Goal: Information Seeking & Learning: Understand process/instructions

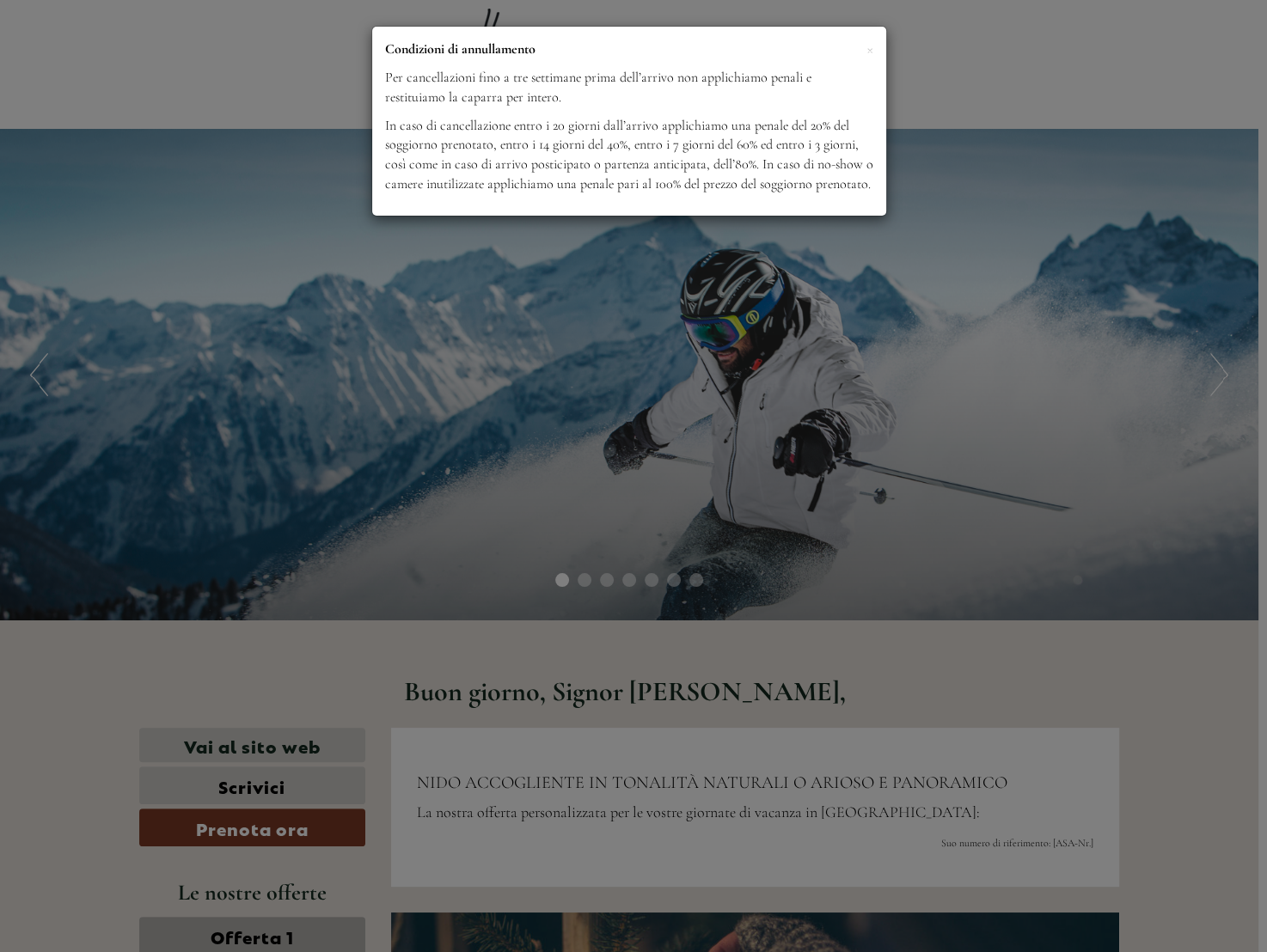
click at [873, 40] on div "× Condizioni di annullamento Per cancellazioni fino a tre settimane prima dell’…" at bounding box center [629, 121] width 514 height 189
click at [871, 54] on span "×" at bounding box center [870, 49] width 7 height 22
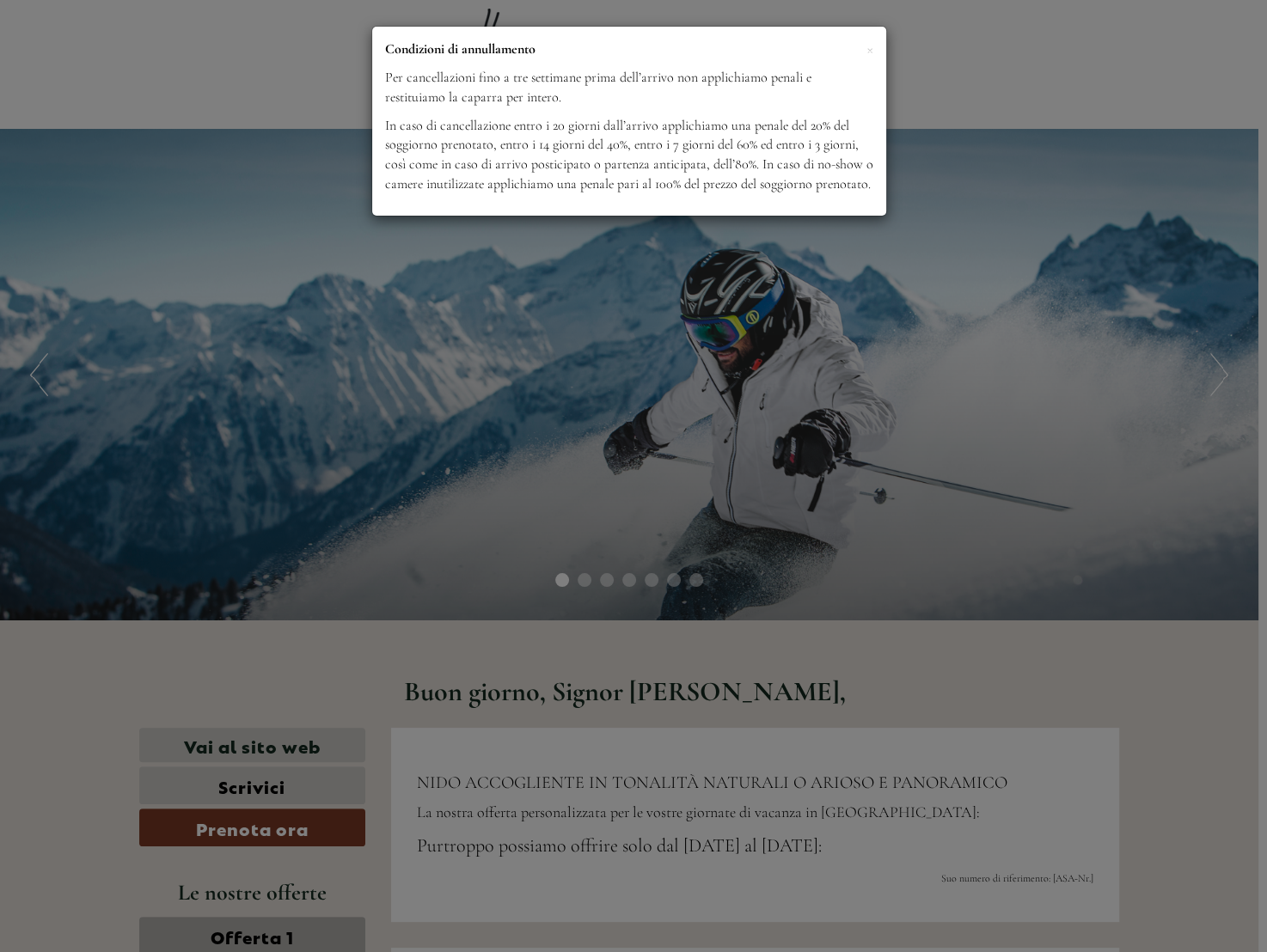
click at [861, 50] on p "Condizioni di annullamento" at bounding box center [629, 50] width 488 height 20
click at [871, 49] on span "×" at bounding box center [870, 49] width 7 height 22
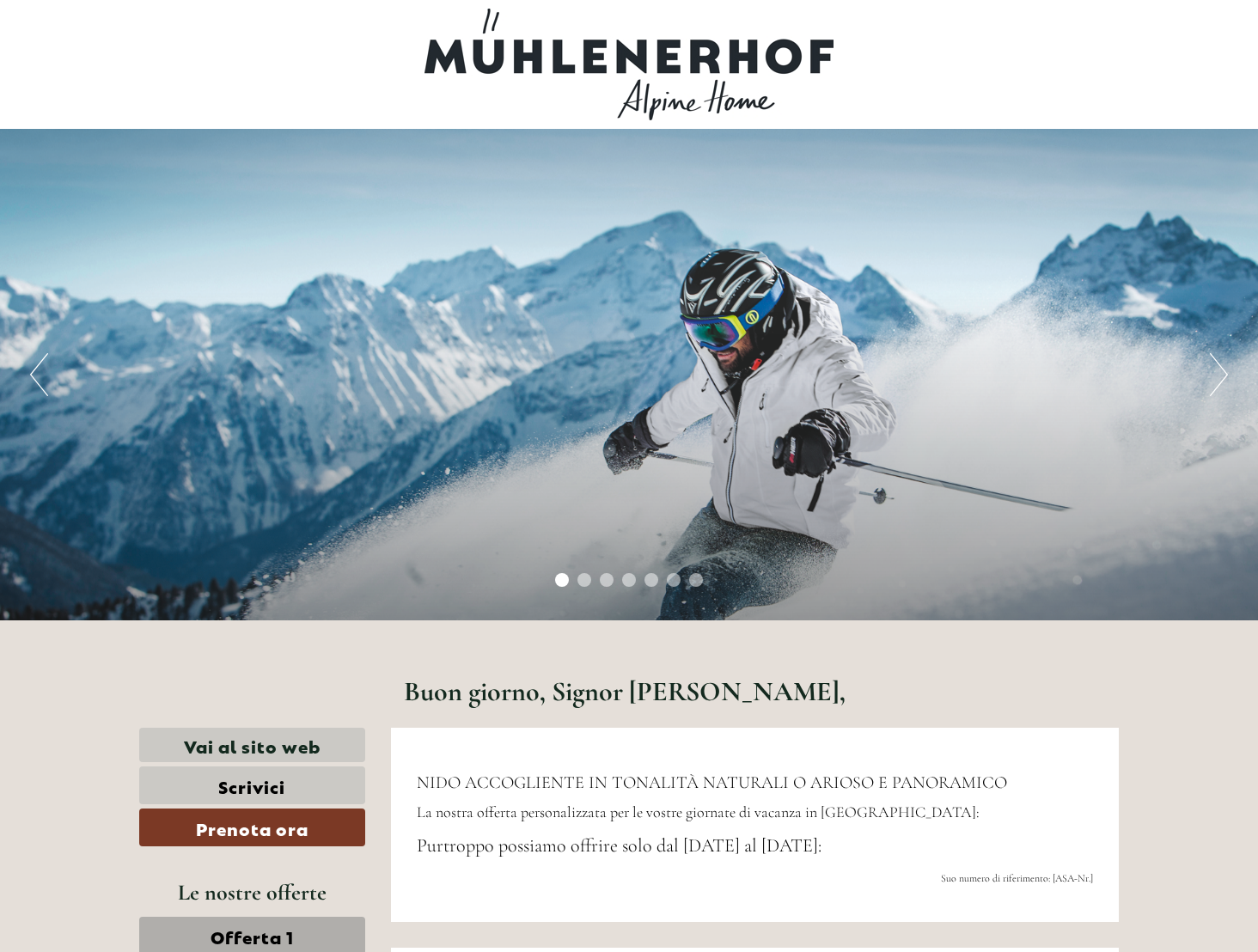
scroll to position [477, 0]
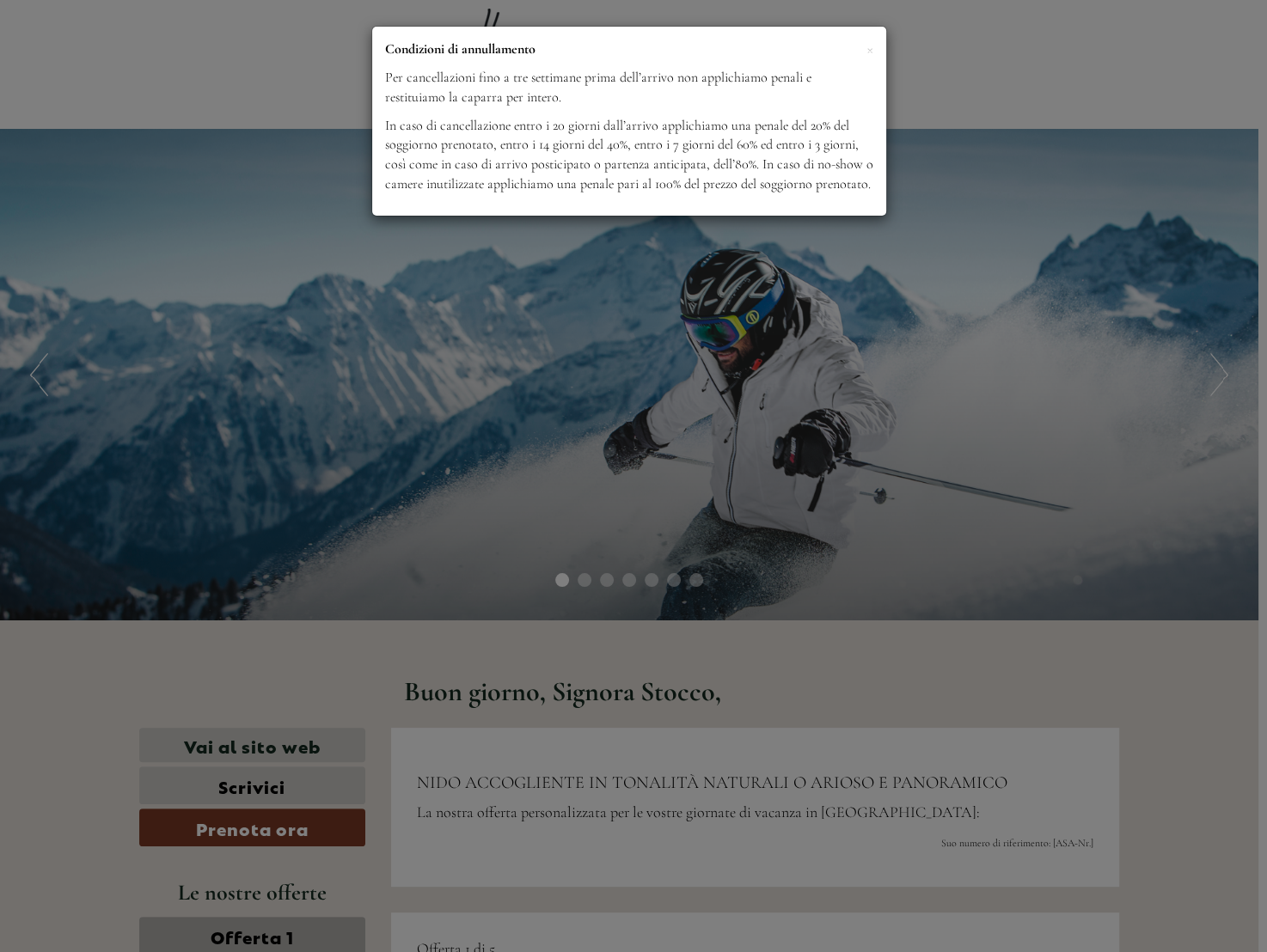
click at [875, 50] on div "× Condizioni di annullamento Per cancellazioni fino a tre settimane prima dell’…" at bounding box center [629, 121] width 514 height 189
click at [868, 51] on span "×" at bounding box center [870, 49] width 7 height 22
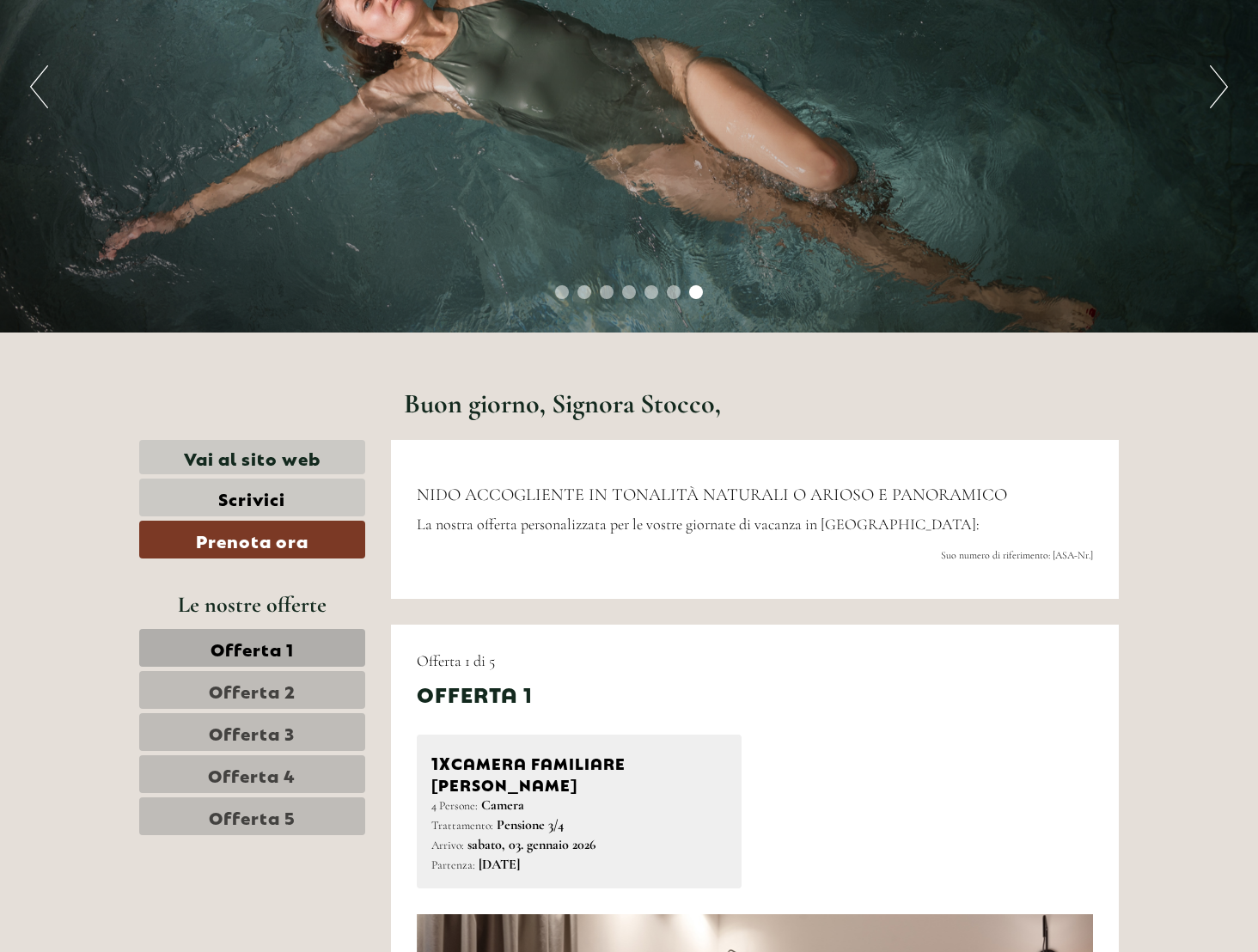
scroll to position [286, 0]
